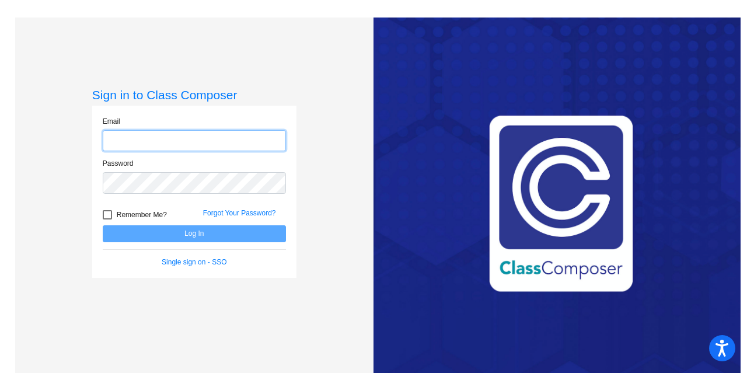
click at [160, 139] on input "email" at bounding box center [194, 141] width 183 height 22
type input "[EMAIL_ADDRESS][DOMAIN_NAME]"
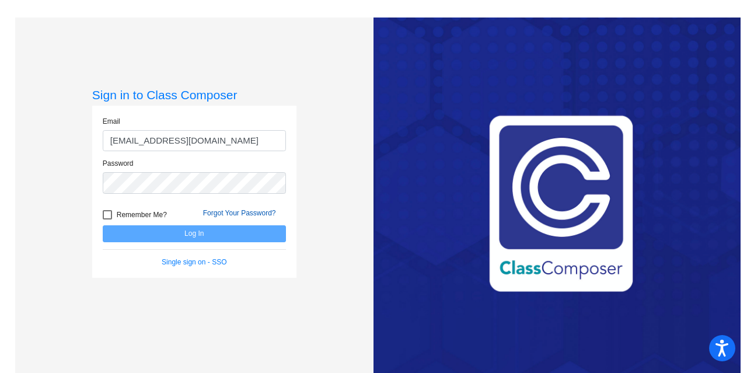
click at [224, 211] on link "Forgot Your Password?" at bounding box center [239, 213] width 73 height 8
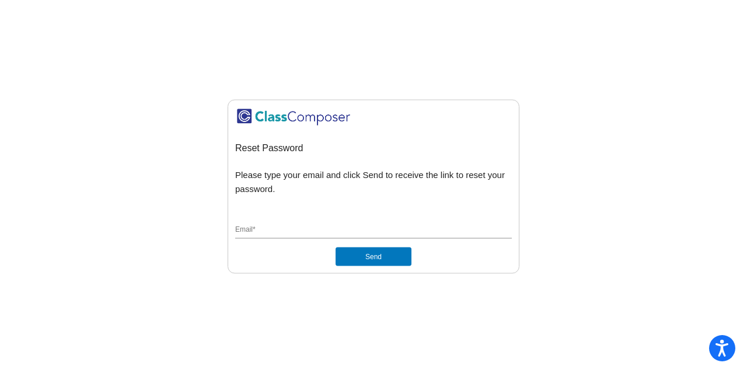
click at [288, 225] on input "Email *" at bounding box center [373, 230] width 276 height 10
type input "[EMAIL_ADDRESS][DOMAIN_NAME]"
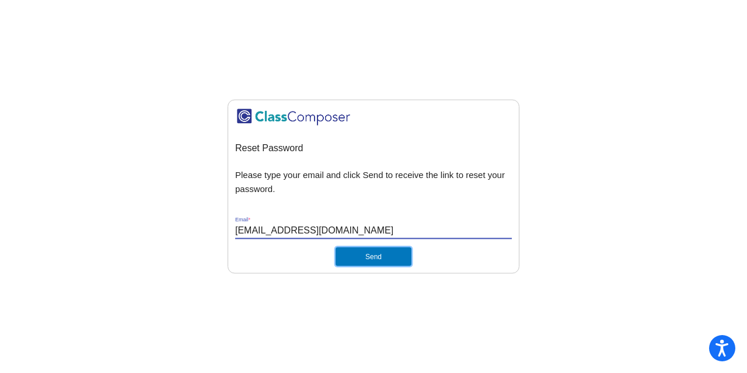
click at [388, 257] on button "Send" at bounding box center [373, 256] width 76 height 19
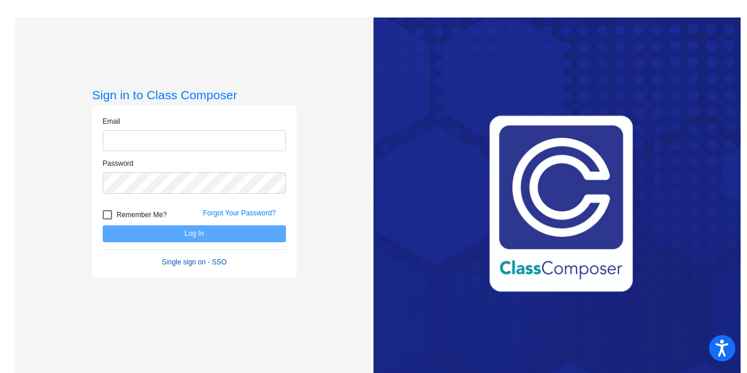
click at [188, 262] on form "Email Password Remember Me? Forgot Your Password? Log In Single sign on - SSO" at bounding box center [194, 191] width 183 height 151
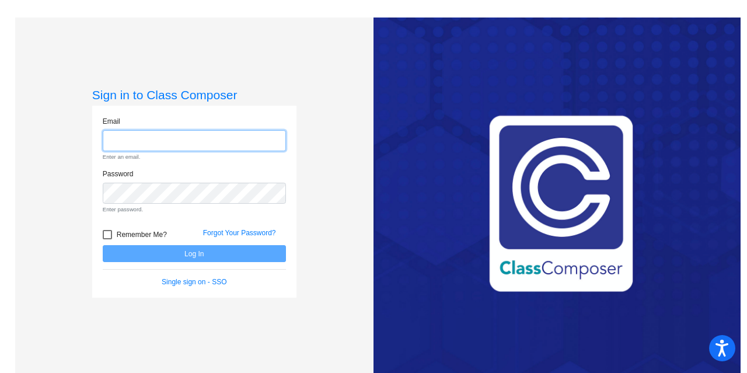
click at [230, 145] on input "email" at bounding box center [194, 141] width 183 height 22
type input "[EMAIL_ADDRESS][DOMAIN_NAME]"
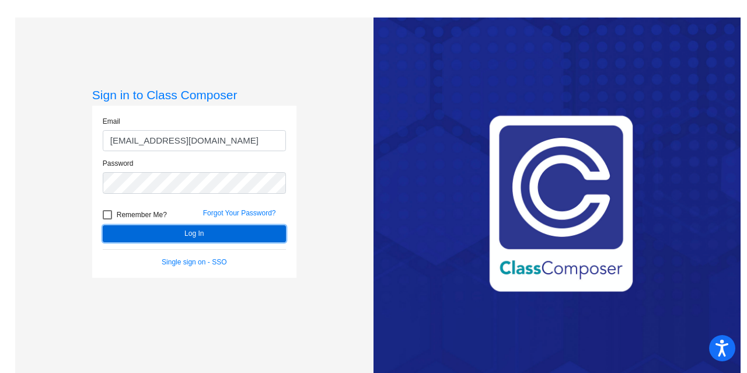
click at [247, 233] on button "Log In" at bounding box center [194, 233] width 183 height 17
click at [255, 234] on button "Log In" at bounding box center [194, 233] width 183 height 17
